Goal: Check status: Check status

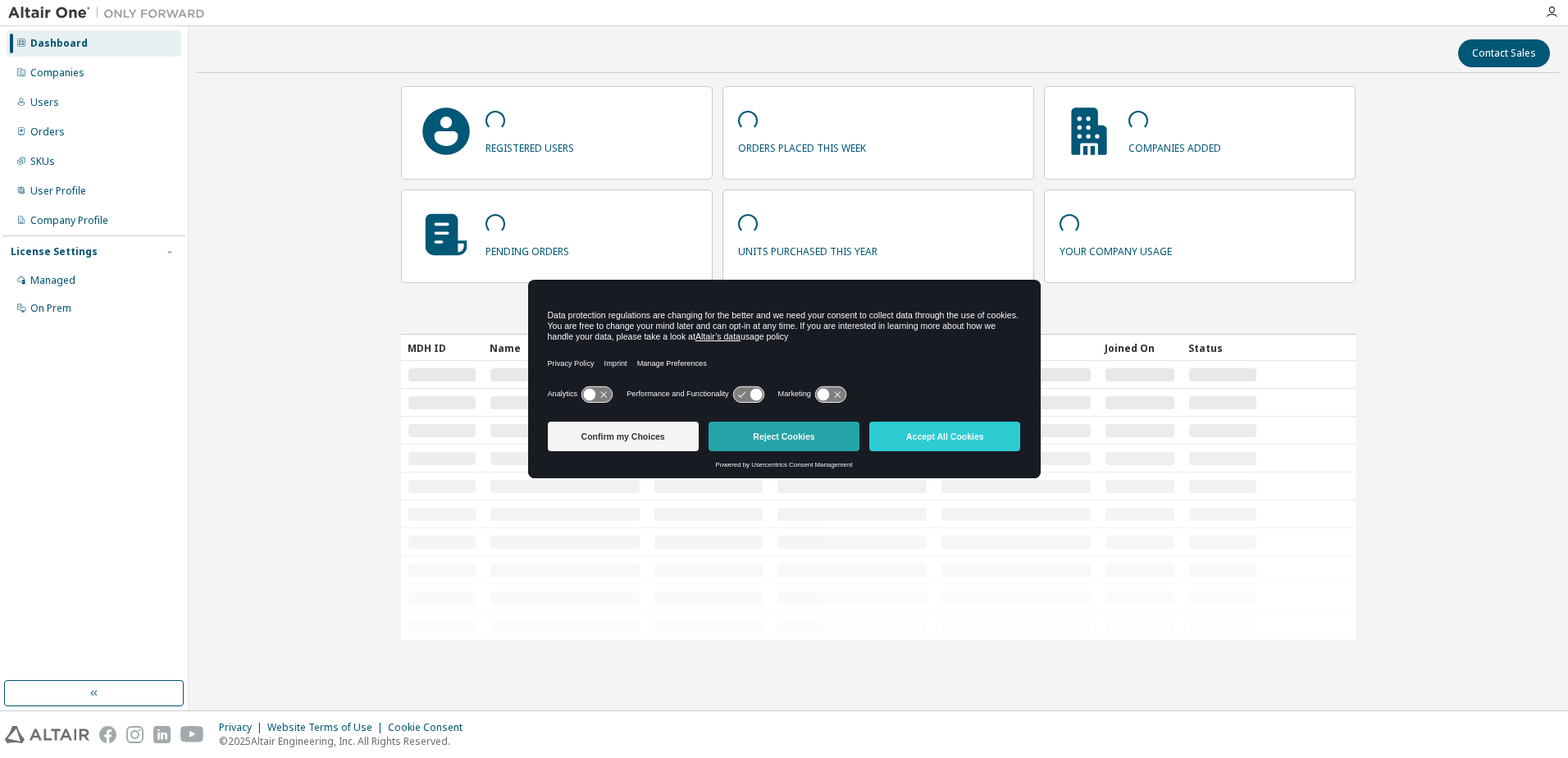
click at [782, 435] on button "Reject Cookies" at bounding box center [784, 436] width 151 height 29
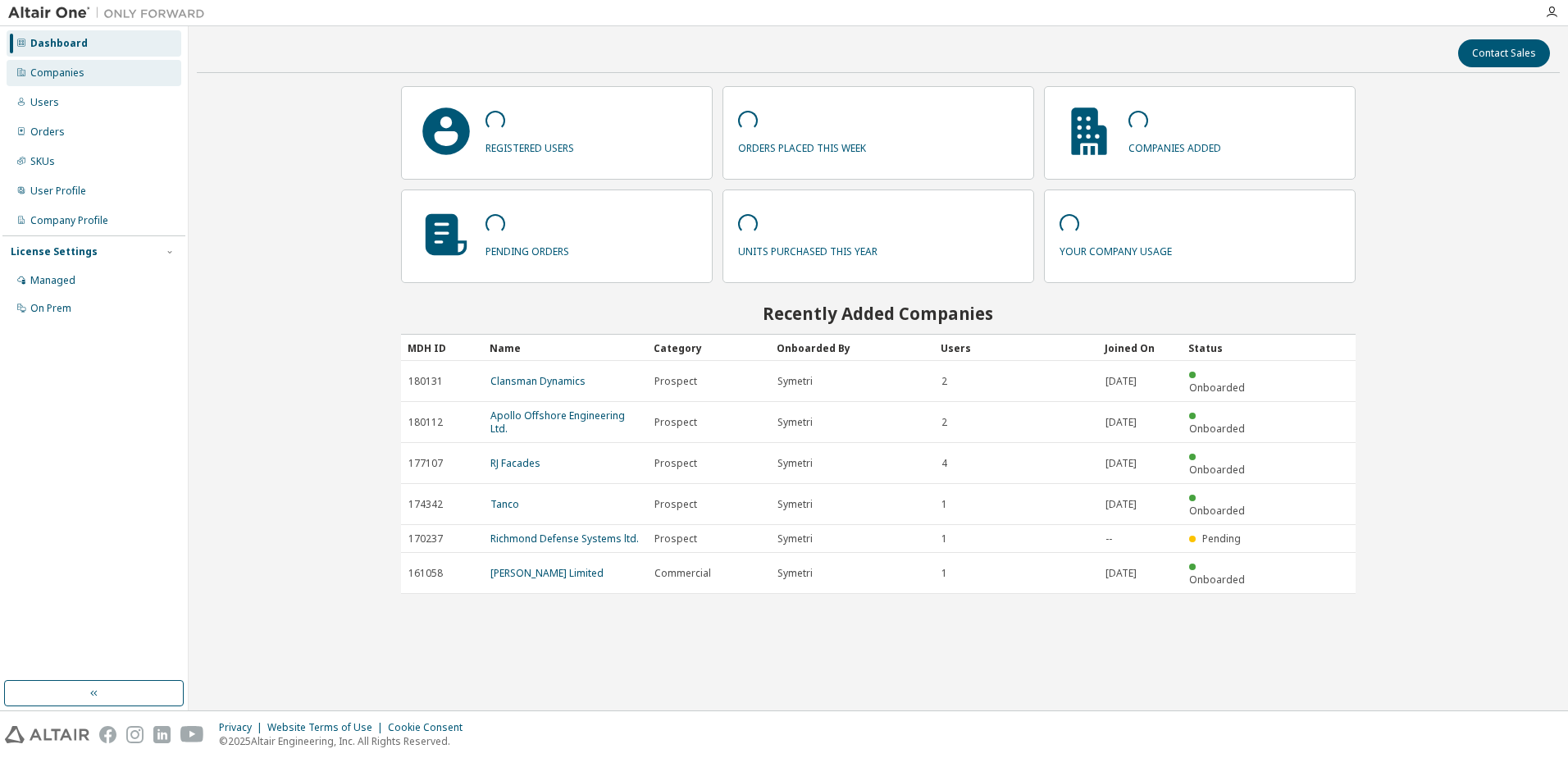
click at [71, 82] on div "Companies" at bounding box center [93, 72] width 175 height 27
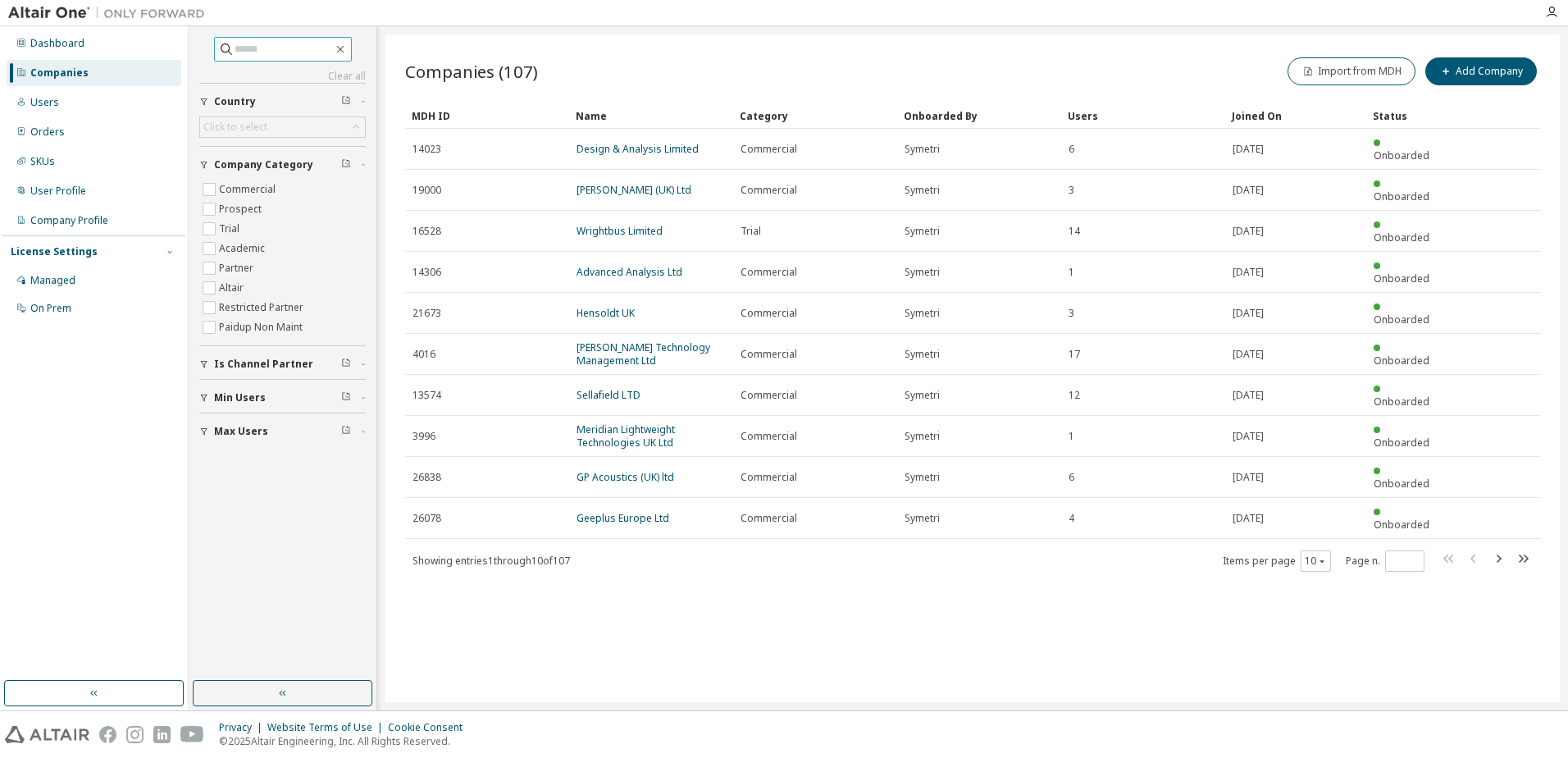
click at [268, 47] on input "text" at bounding box center [284, 49] width 99 height 16
type input "***"
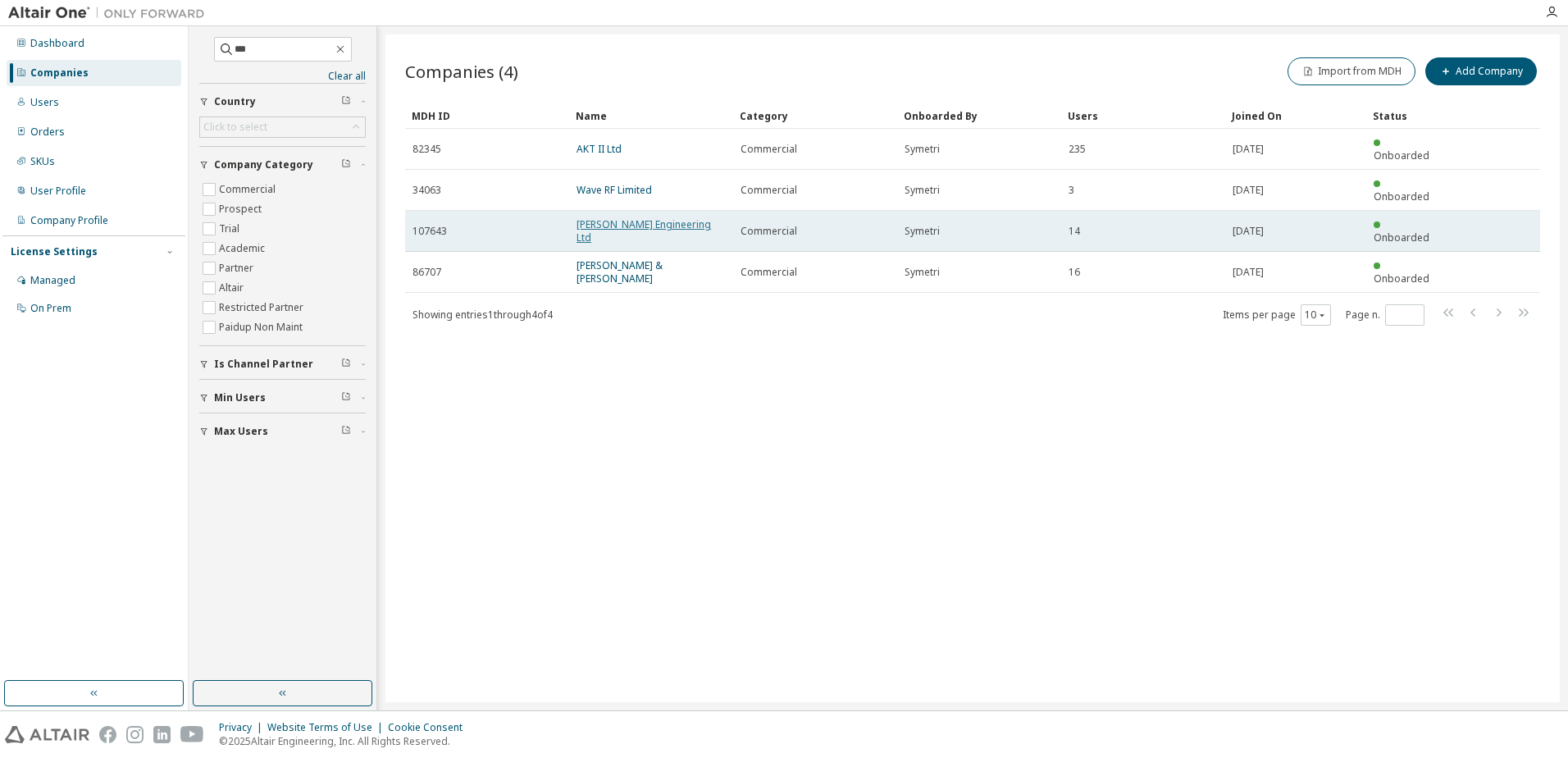
click at [657, 218] on link "Alfred Cheyne Engineering Ltd" at bounding box center [644, 231] width 134 height 27
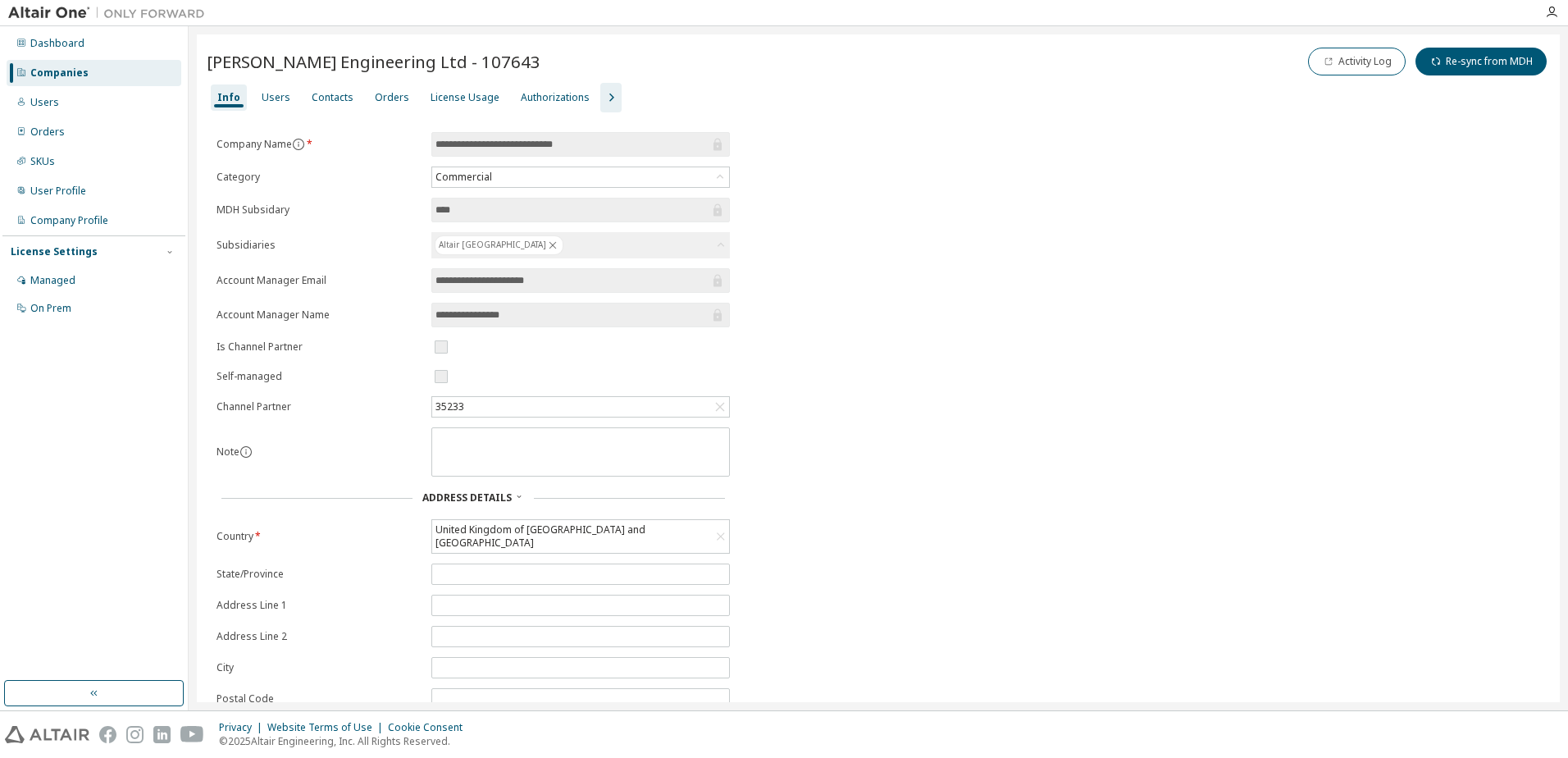
click at [602, 93] on icon "button" at bounding box center [612, 98] width 20 height 20
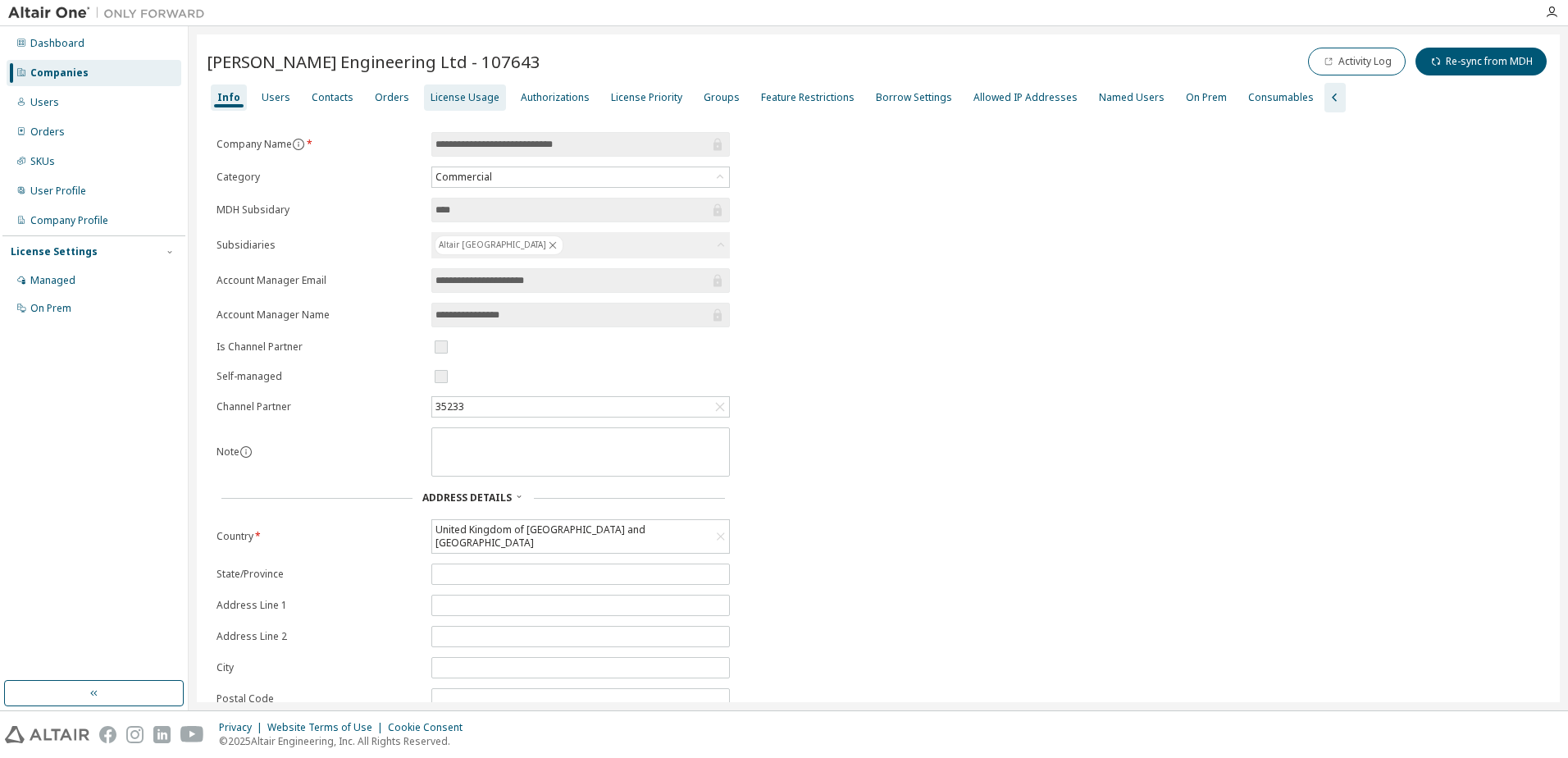
click at [454, 100] on div "License Usage" at bounding box center [464, 98] width 69 height 13
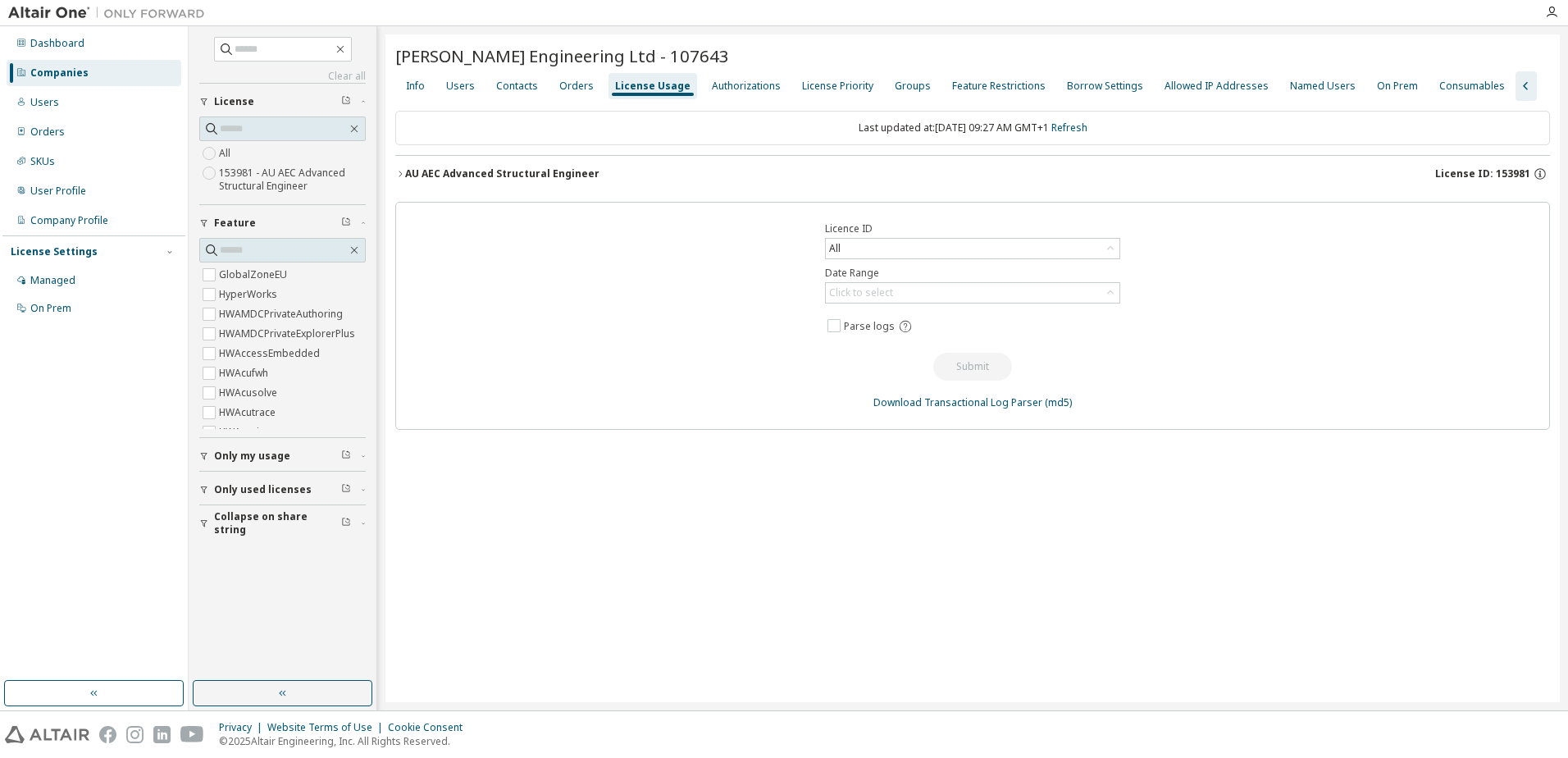
click at [399, 176] on icon "button" at bounding box center [400, 174] width 10 height 10
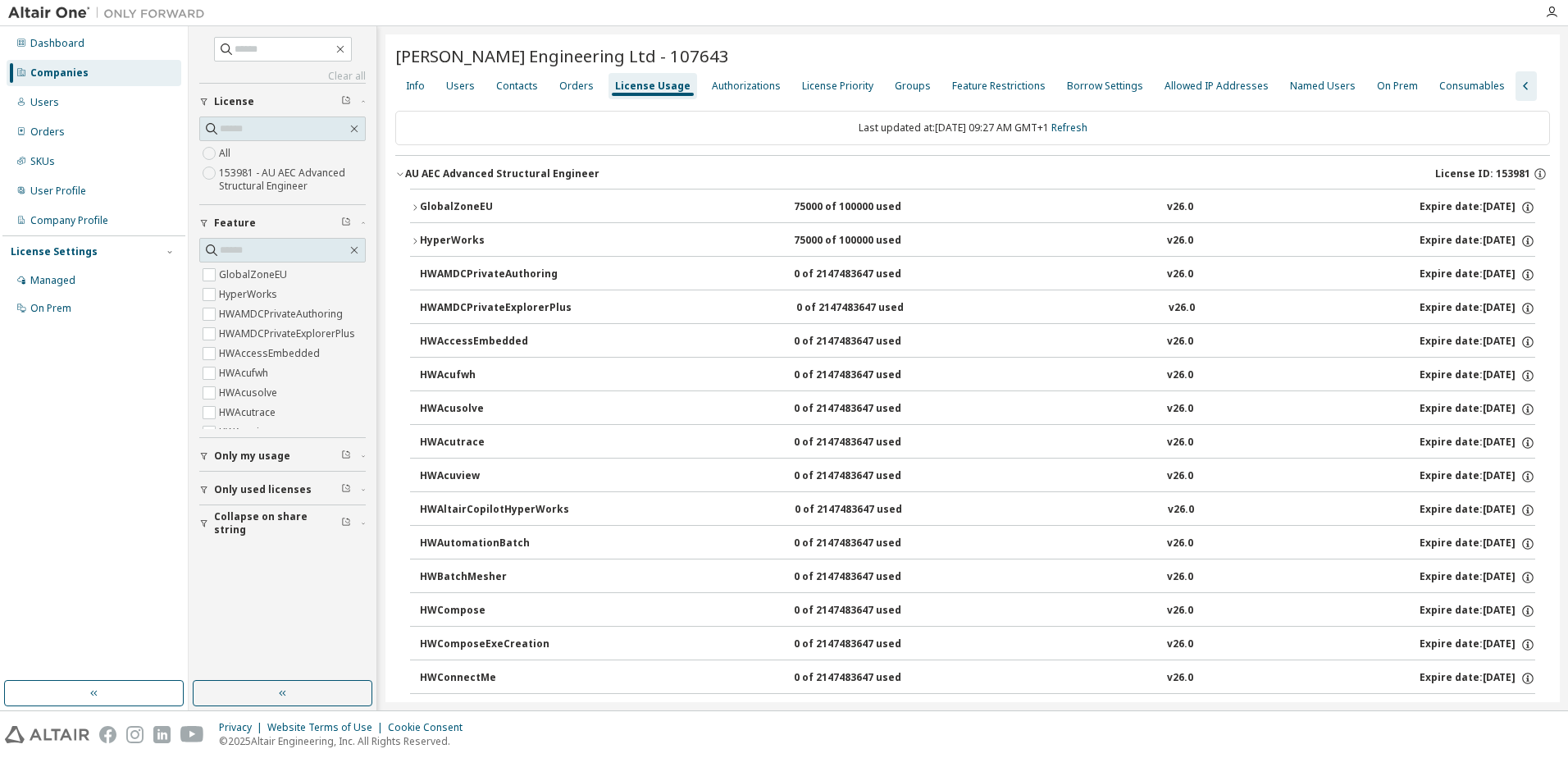
click at [398, 173] on icon "button" at bounding box center [400, 175] width 5 height 4
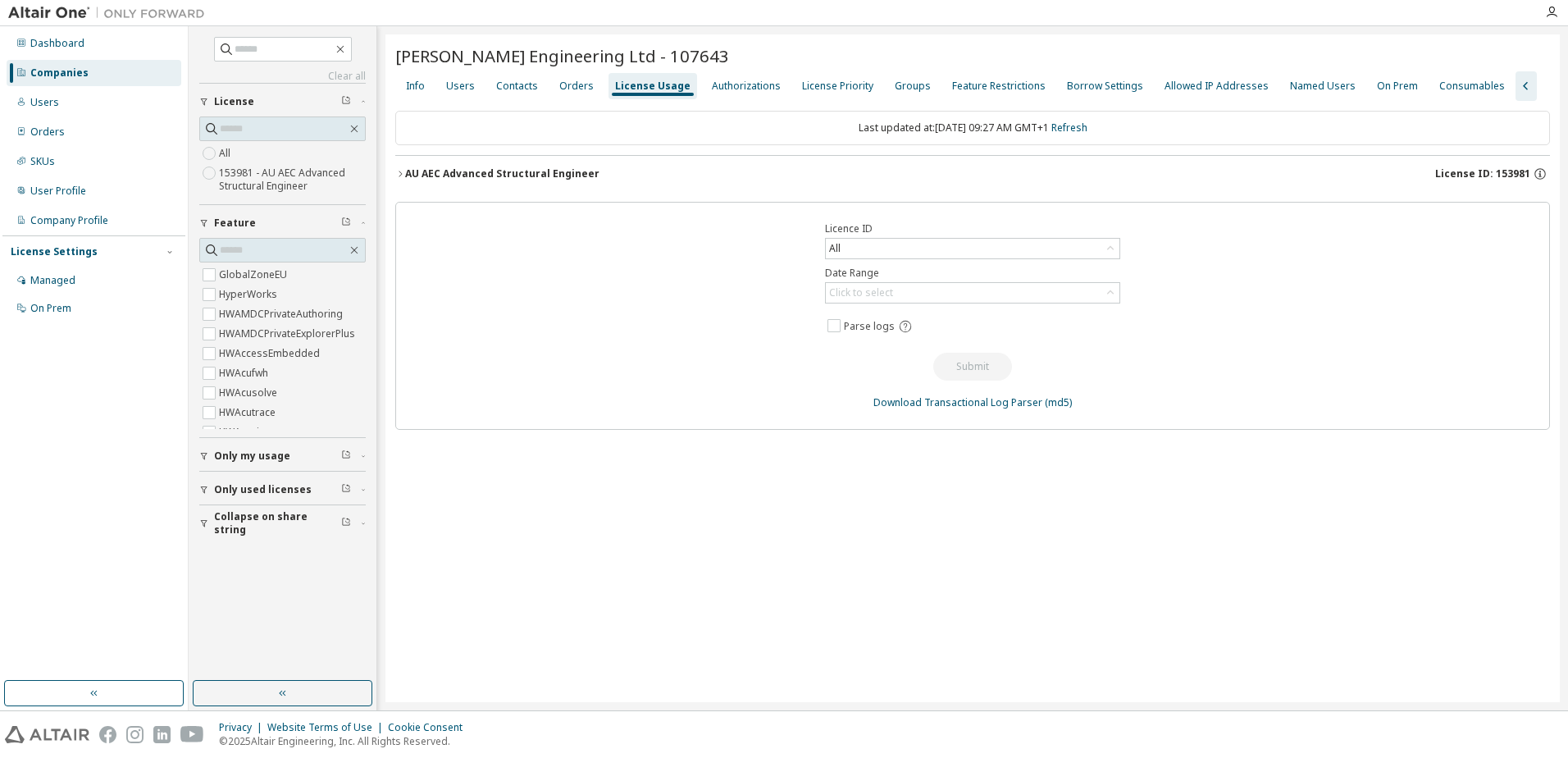
click at [396, 178] on icon "button" at bounding box center [400, 174] width 10 height 10
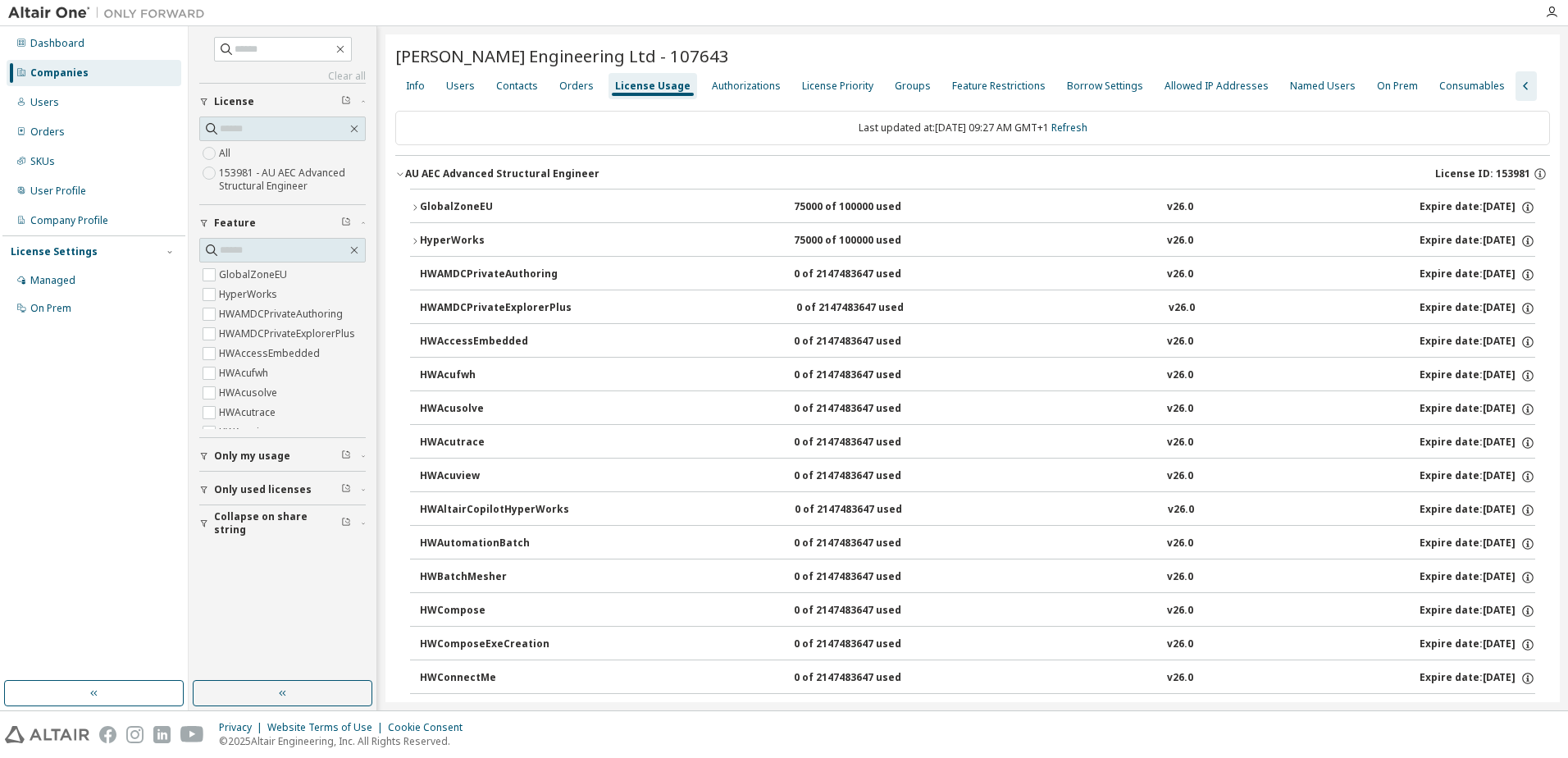
click at [400, 176] on icon "button" at bounding box center [400, 175] width 5 height 4
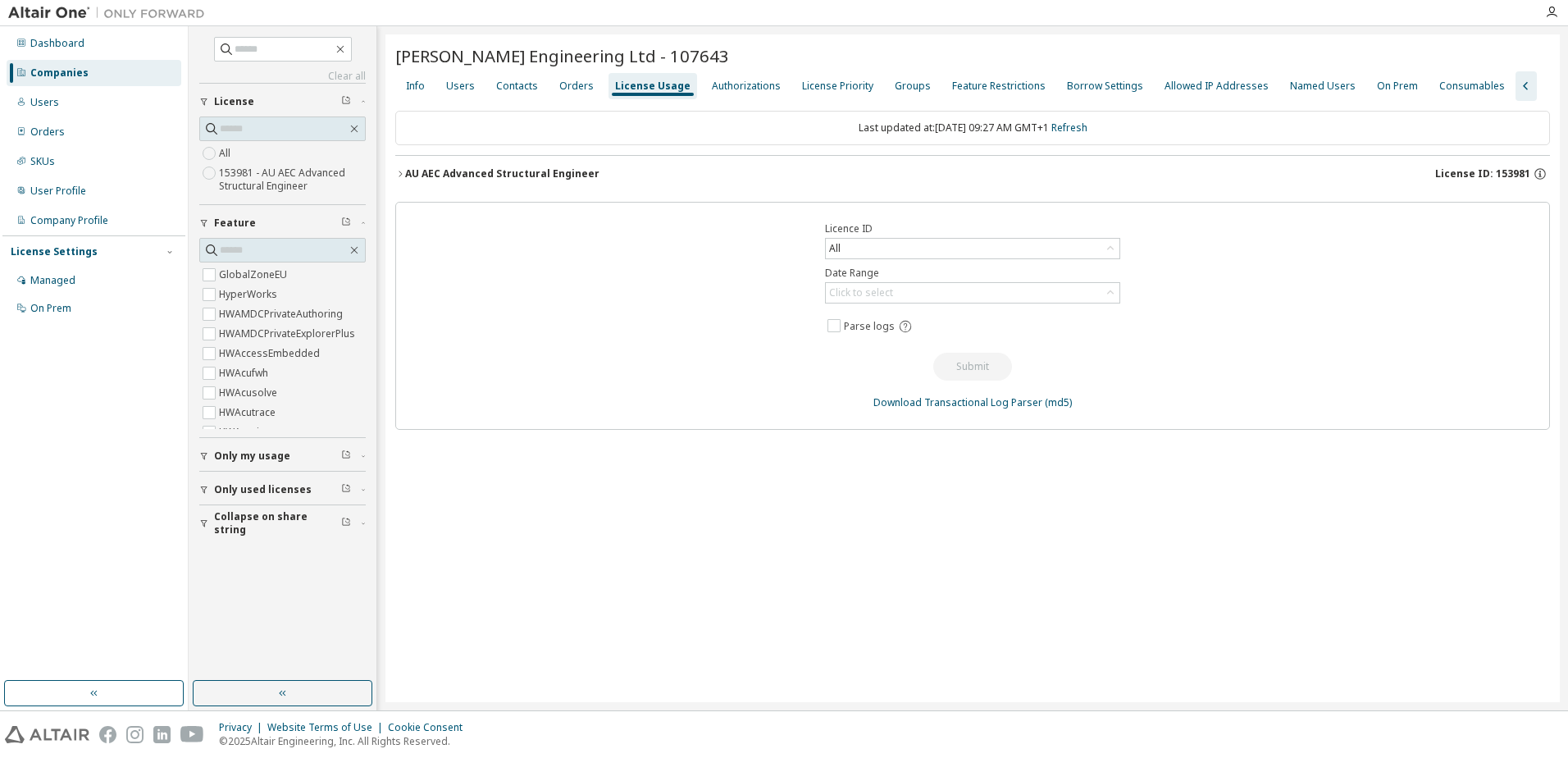
click at [400, 171] on icon "button" at bounding box center [400, 174] width 4 height 5
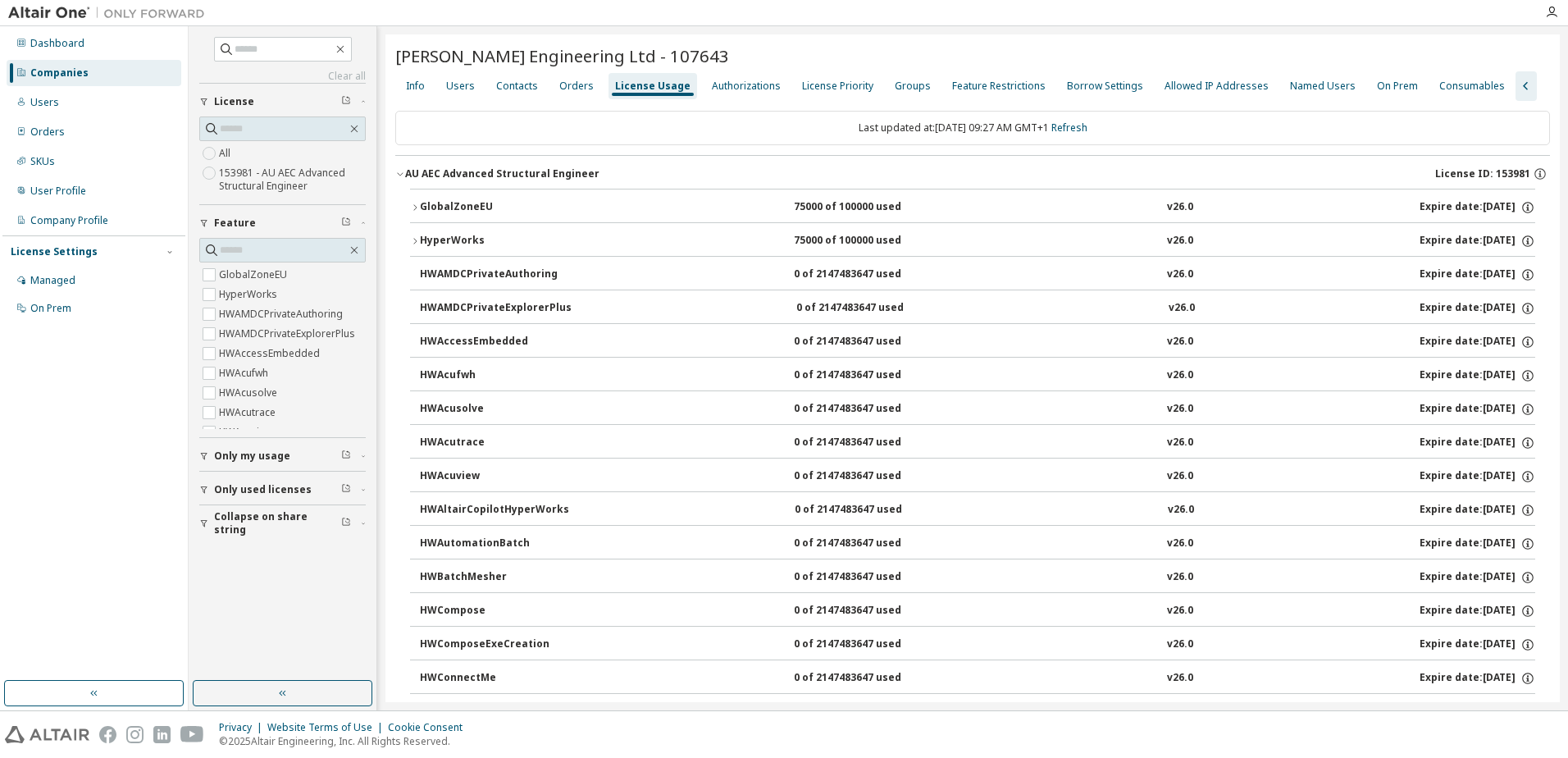
click at [413, 206] on icon "button" at bounding box center [415, 208] width 10 height 10
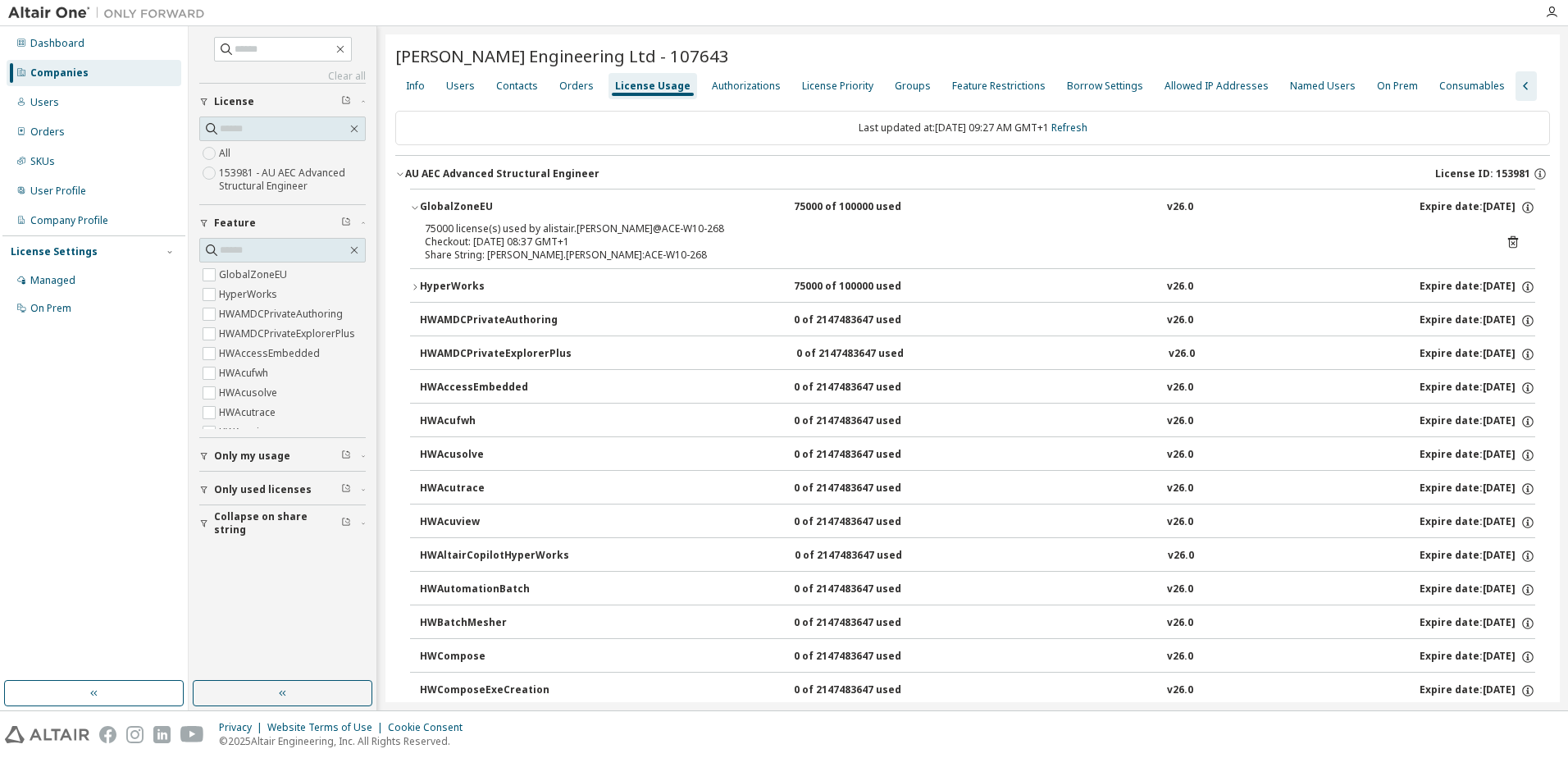
click at [413, 206] on icon "button" at bounding box center [415, 208] width 10 height 10
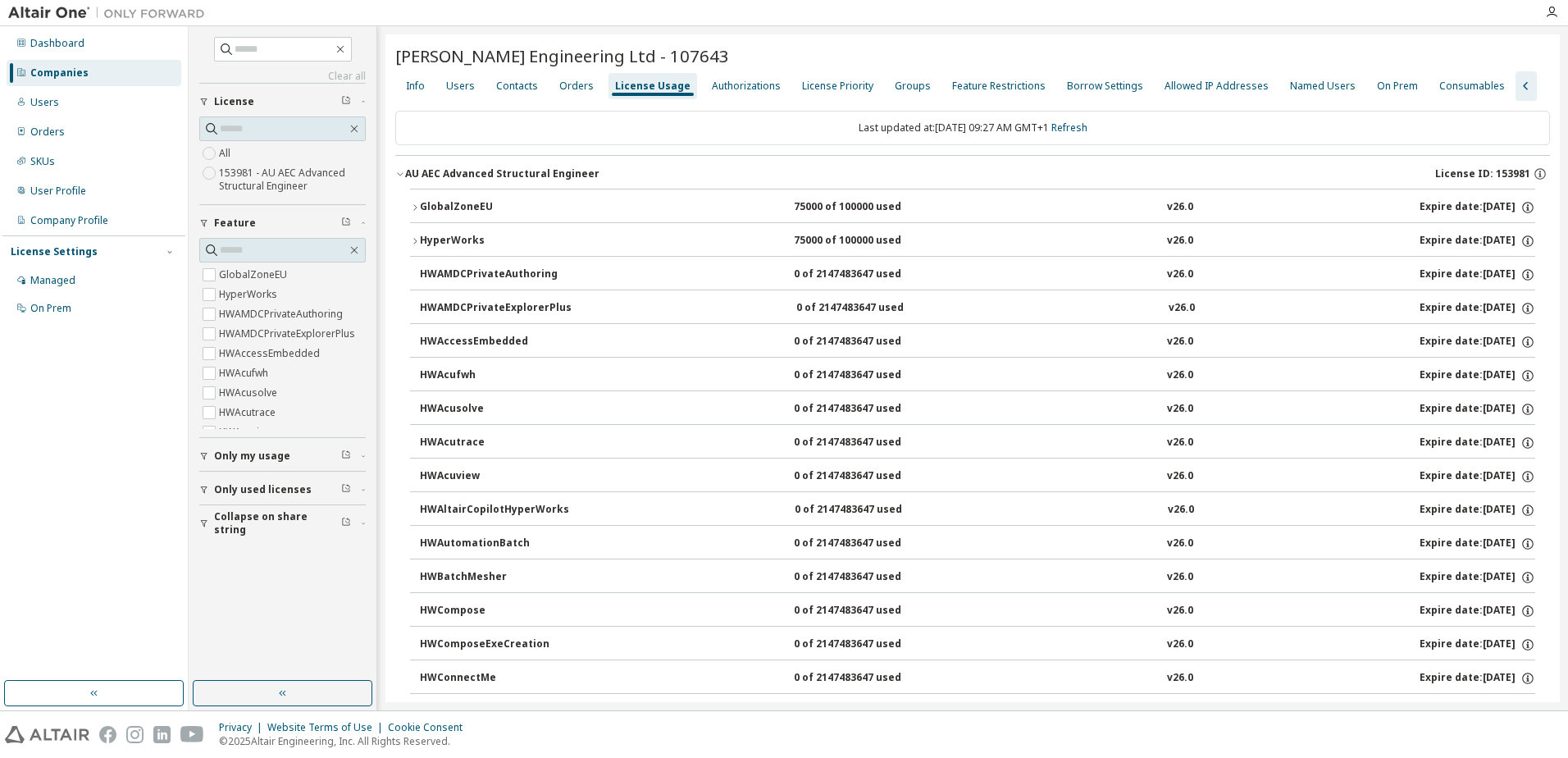
click at [401, 170] on icon "button" at bounding box center [400, 174] width 10 height 10
